Goal: Information Seeking & Learning: Learn about a topic

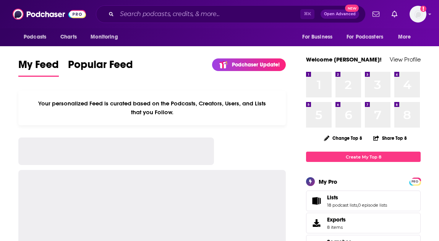
click at [112, 18] on div "⌘ K Open Advanced New" at bounding box center [231, 14] width 270 height 18
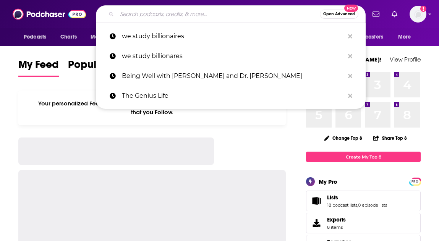
click at [140, 17] on input "Search podcasts, credits, & more..." at bounding box center [218, 14] width 203 height 12
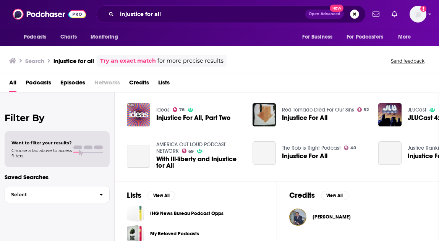
scroll to position [159, 0]
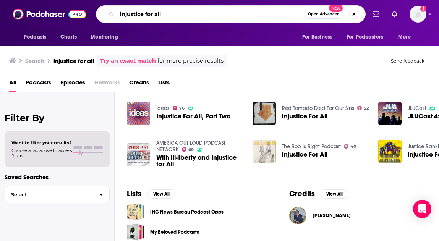
drag, startPoint x: 175, startPoint y: 14, endPoint x: 42, endPoint y: 2, distance: 134.0
click at [42, 7] on div "Podcasts Charts Monitoring injustice for all Open Advanced New For Business For…" at bounding box center [219, 14] width 439 height 28
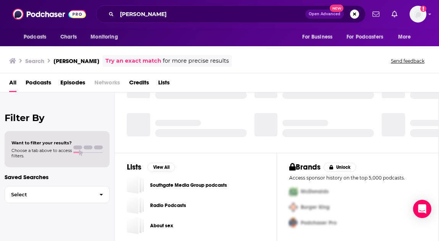
scroll to position [53, 0]
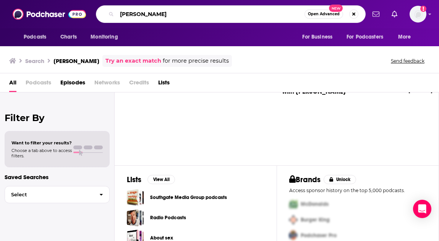
drag, startPoint x: 165, startPoint y: 16, endPoint x: 93, endPoint y: 15, distance: 72.3
click at [93, 15] on div "Podcasts Charts Monitoring [PERSON_NAME] Open Advanced New For Business For Pod…" at bounding box center [228, 14] width 276 height 18
type input "Injustice For All"
